Goal: Information Seeking & Learning: Learn about a topic

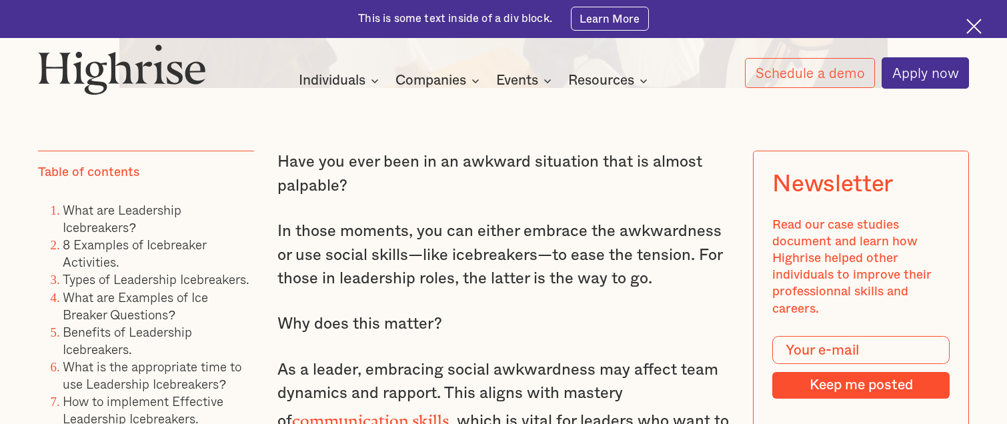
scroll to position [934, 0]
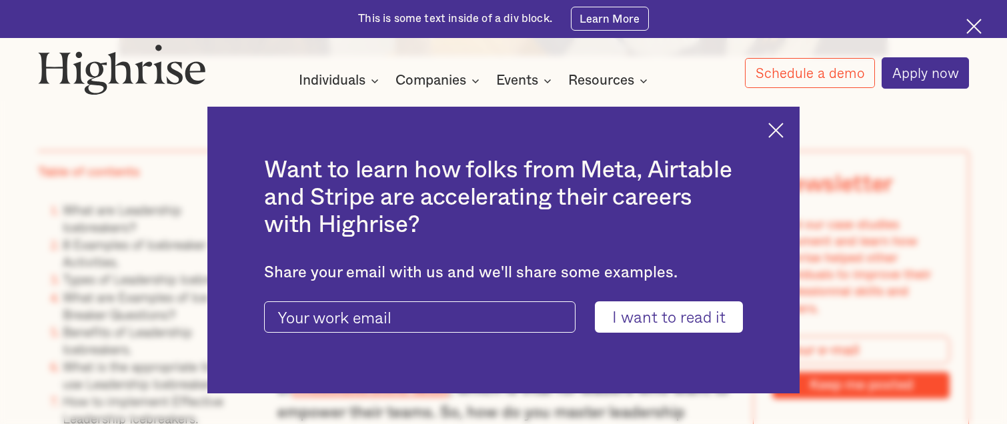
click at [782, 129] on img at bounding box center [775, 130] width 15 height 15
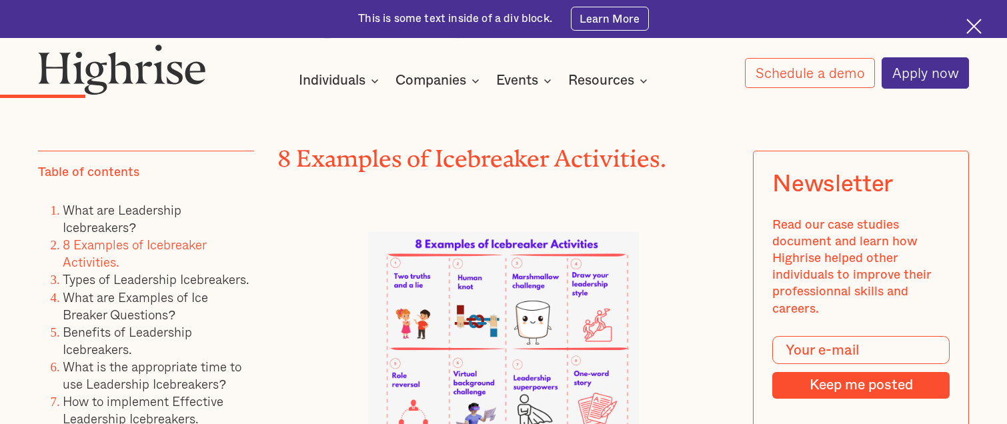
scroll to position [2801, 0]
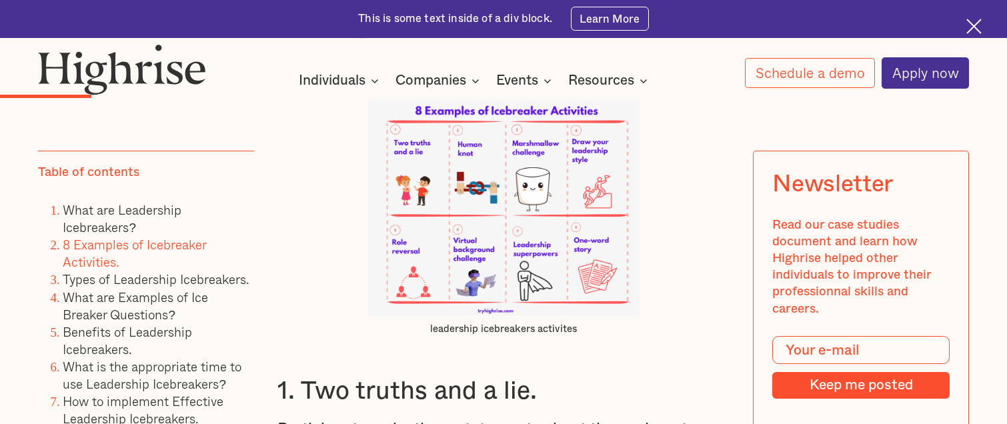
click at [469, 174] on img at bounding box center [503, 207] width 271 height 217
click at [473, 146] on img at bounding box center [503, 207] width 271 height 217
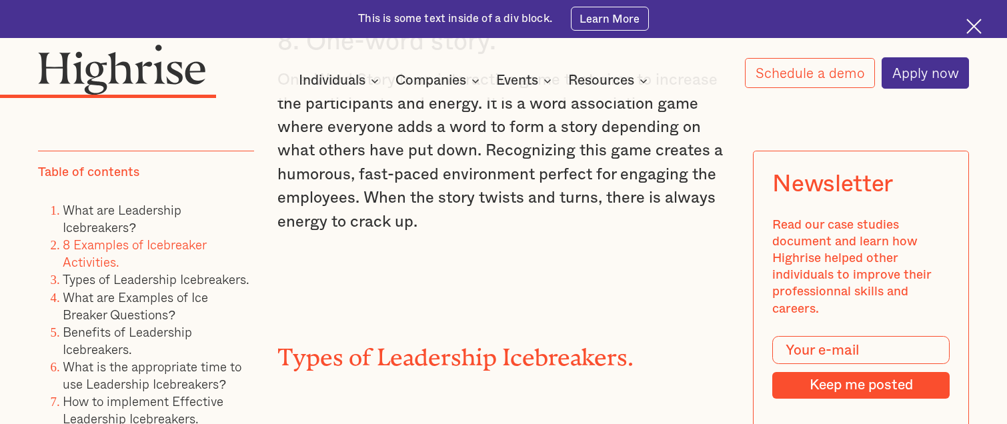
scroll to position [4801, 0]
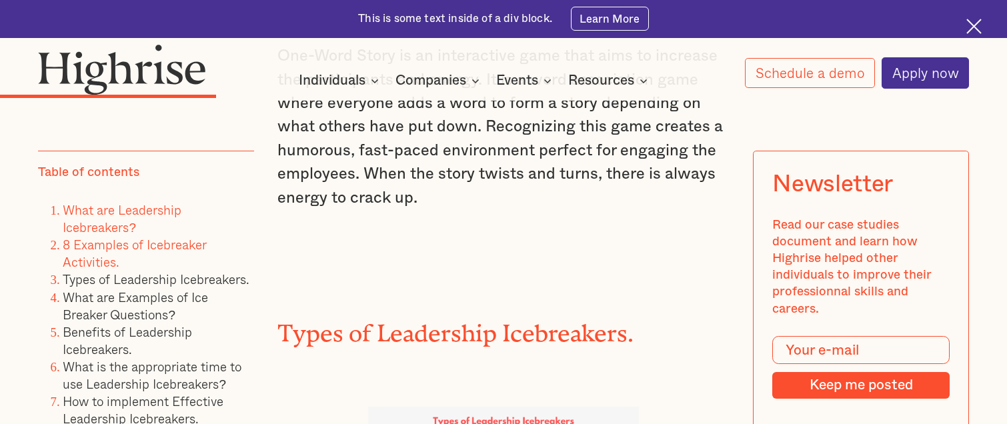
click at [119, 216] on link "What are Leadership Icebreakers?" at bounding box center [122, 218] width 119 height 37
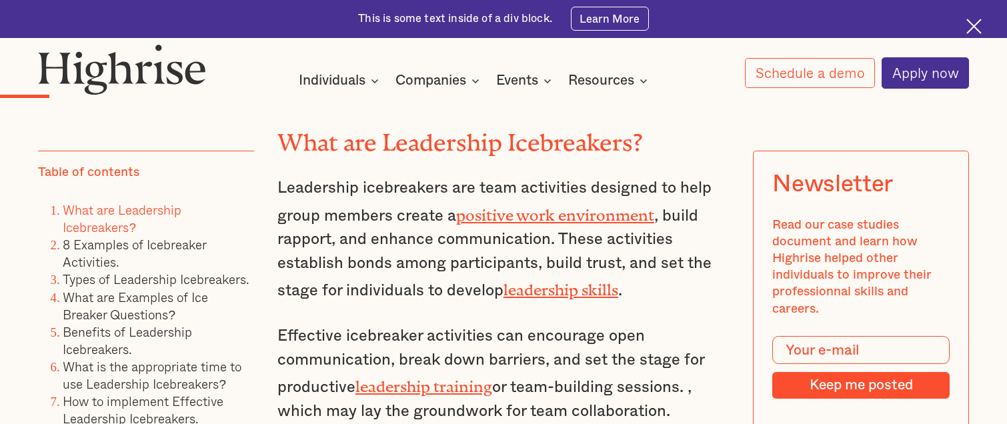
scroll to position [2189, 0]
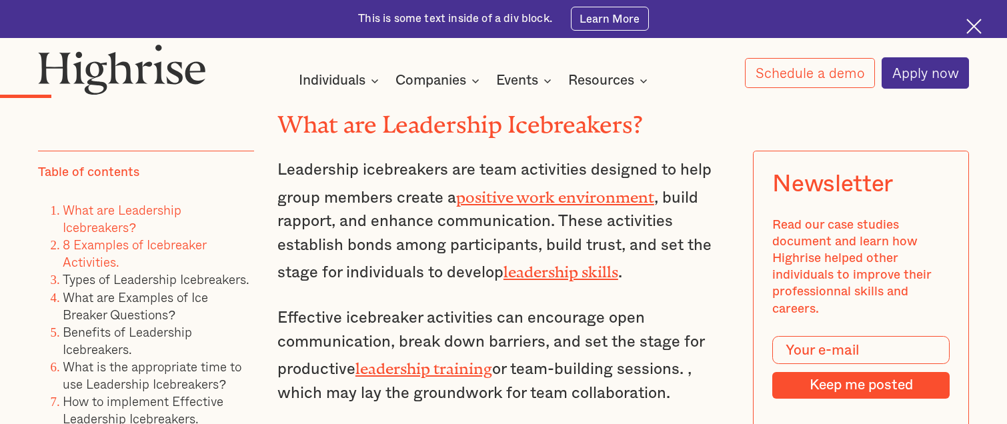
click at [103, 251] on link "8 Examples of Icebreaker Activities." at bounding box center [134, 253] width 143 height 37
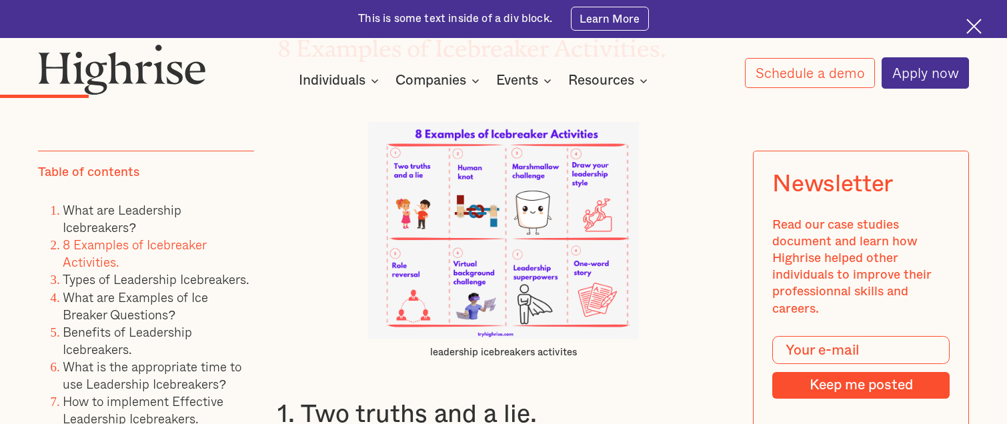
scroll to position [2783, 0]
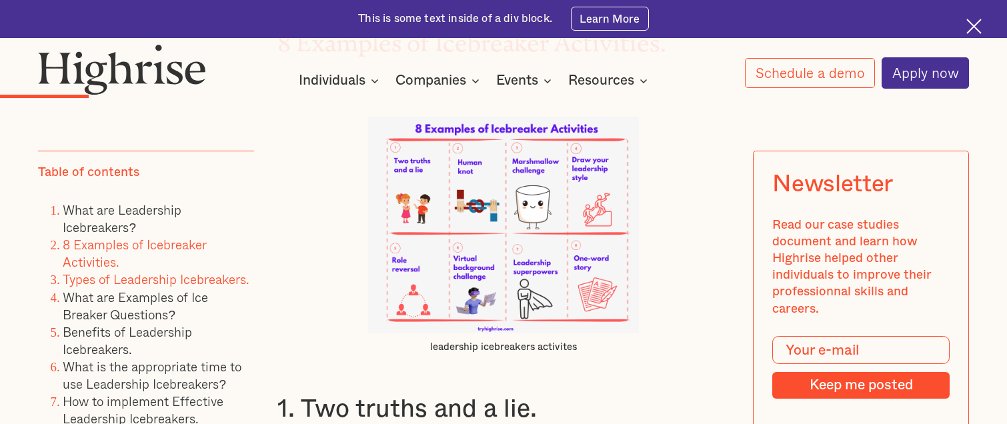
click at [118, 281] on link "Types of Leadership Icebreakers." at bounding box center [156, 279] width 187 height 19
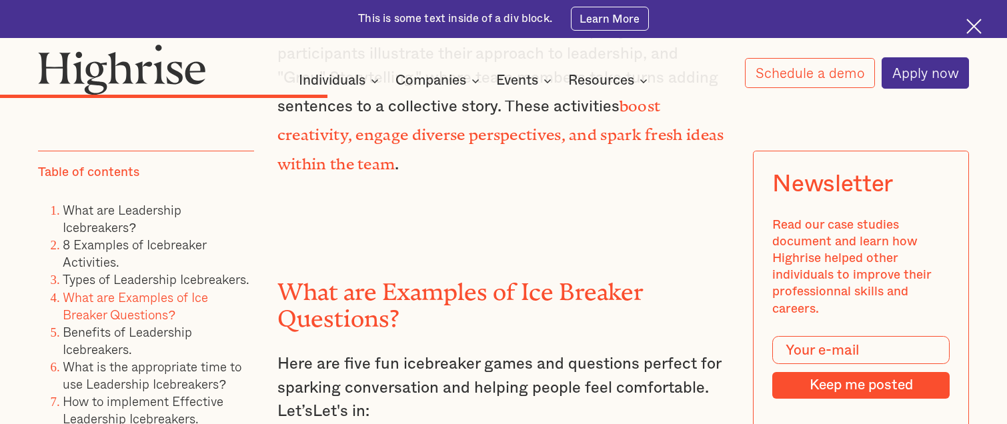
scroll to position [6575, 0]
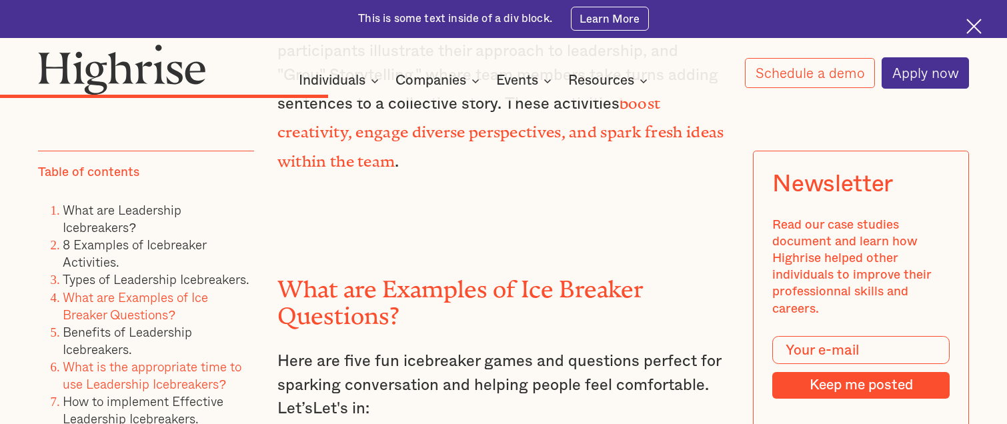
click at [182, 375] on link "What is the appropriate time to use Leadership Icebreakers?" at bounding box center [152, 375] width 179 height 37
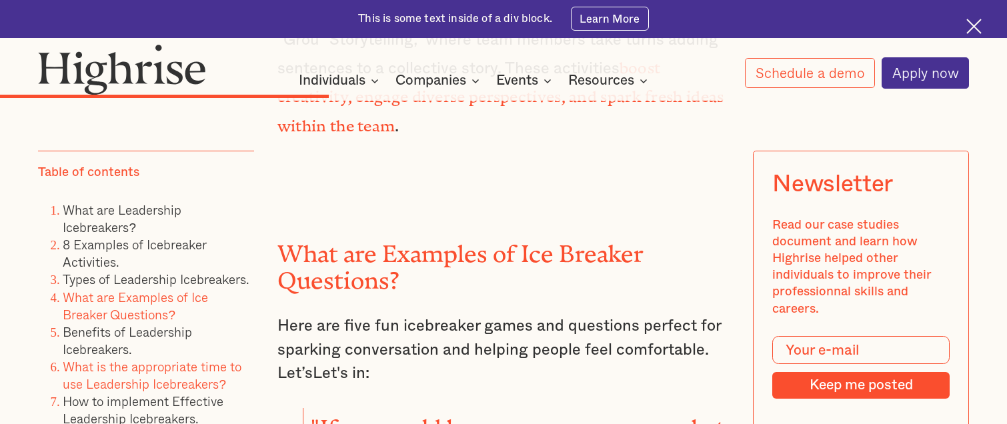
click at [182, 375] on link "What is the appropriate time to use Leadership Icebreakers?" at bounding box center [152, 375] width 179 height 37
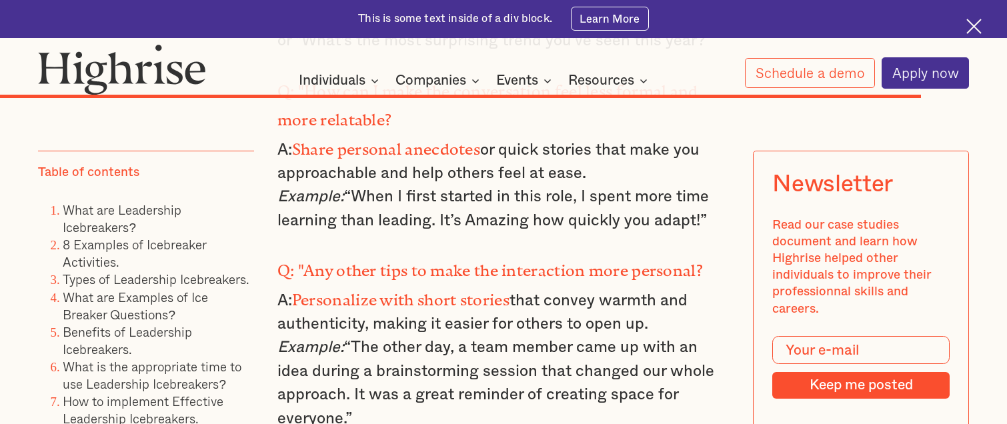
scroll to position [16041, 0]
